Goal: Information Seeking & Learning: Learn about a topic

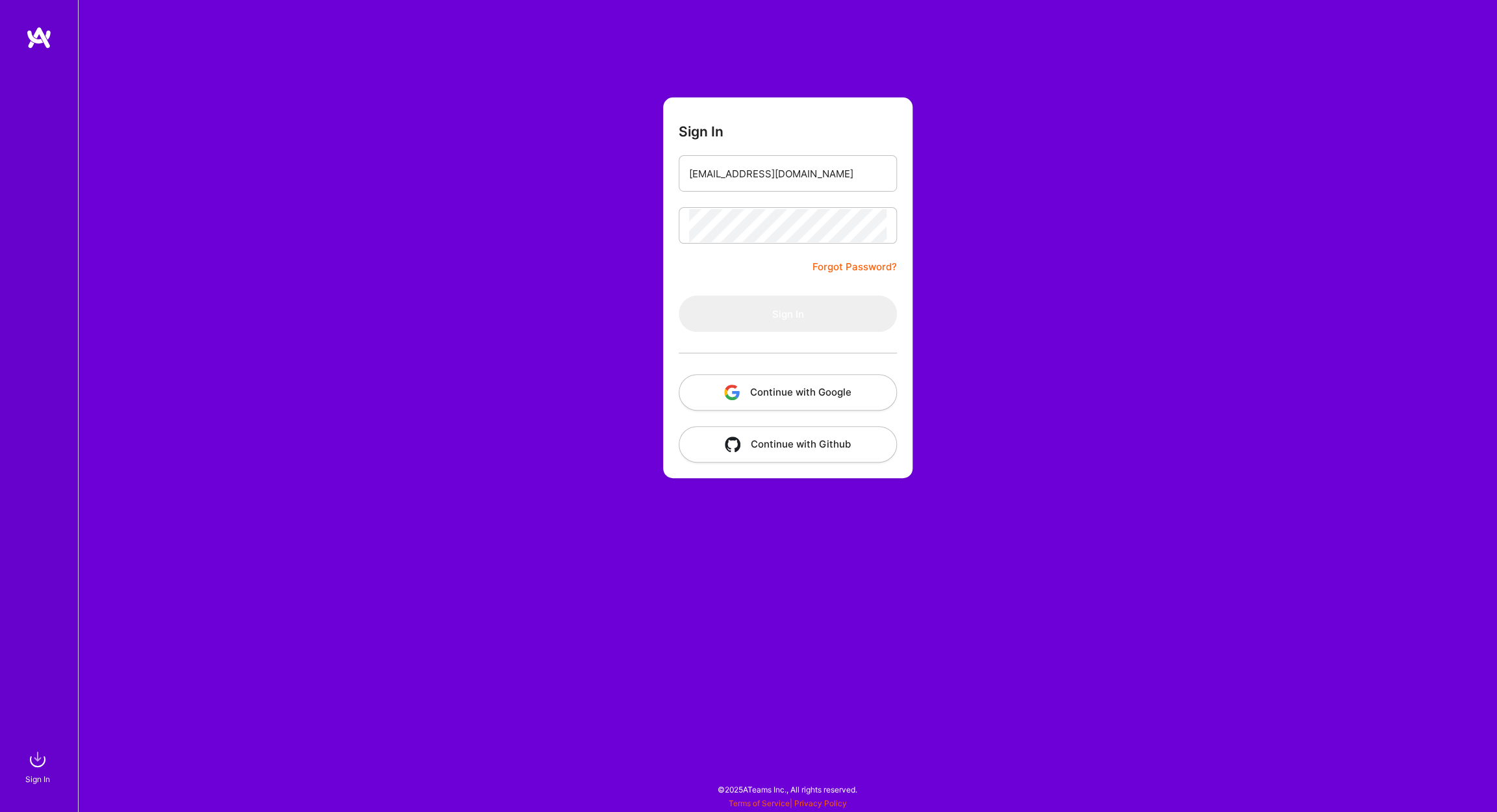
click at [43, 42] on img at bounding box center [38, 37] width 26 height 23
click at [719, 300] on button "Sign In" at bounding box center [787, 313] width 218 height 37
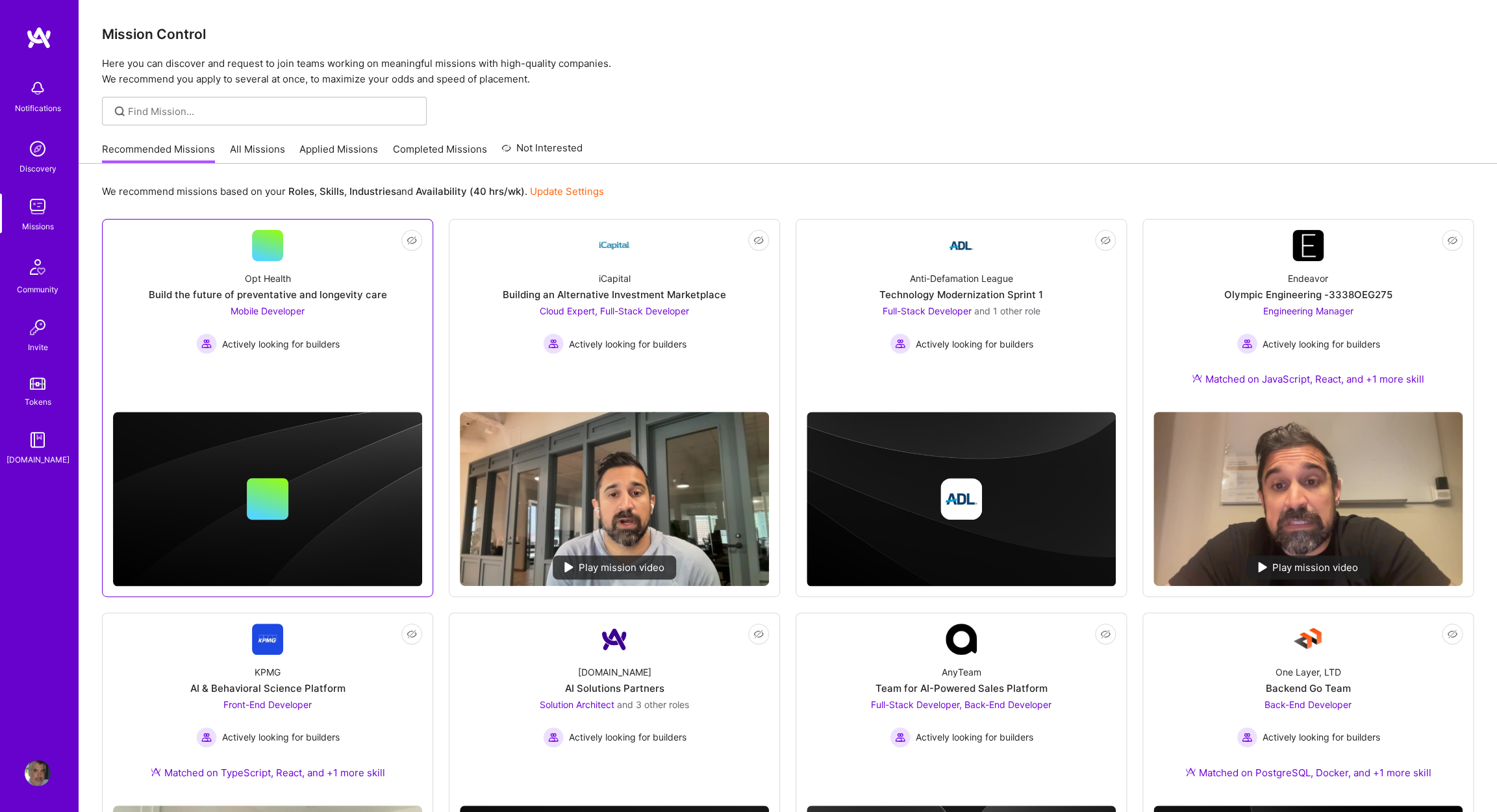
click at [204, 279] on div "Opt Health Build the future of preventative and longevity care Mobile Developer…" at bounding box center [267, 308] width 309 height 93
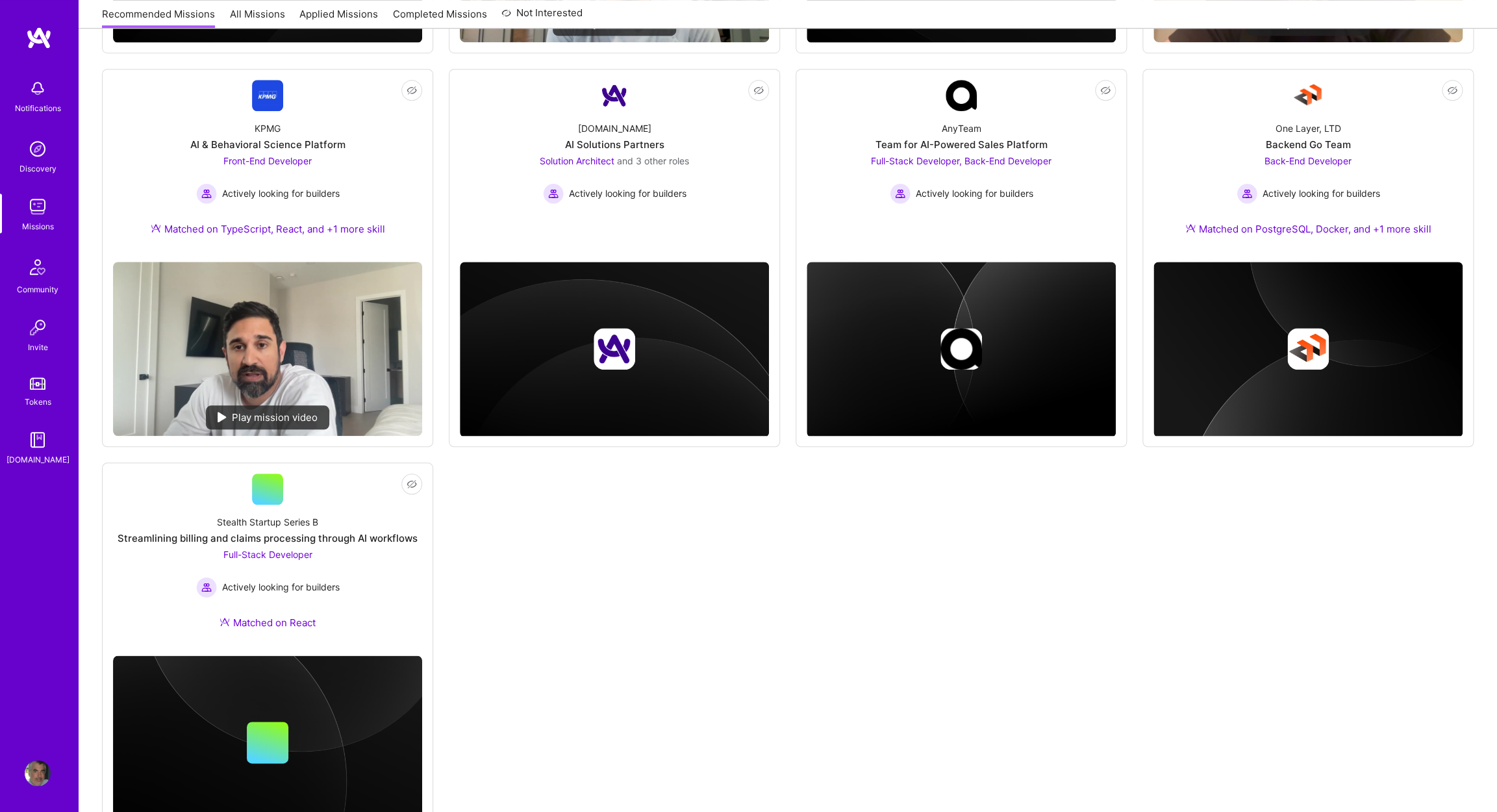
scroll to position [545, 0]
